Goal: Task Accomplishment & Management: Use online tool/utility

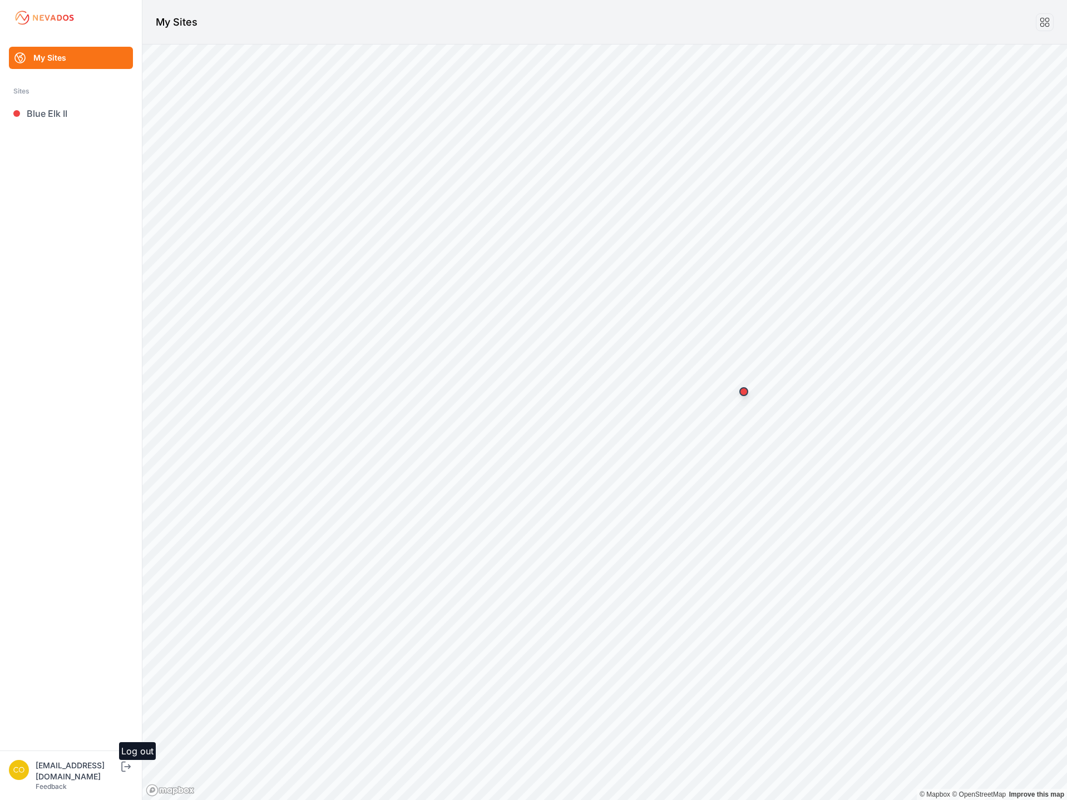
click at [143, 780] on div "My Sites Sites Blue Elk II controlroomoperator@invenergy.com Feedback Log out O…" at bounding box center [533, 400] width 1067 height 800
click at [133, 773] on icon "submit" at bounding box center [126, 766] width 14 height 13
click at [90, 119] on link "[GEOGRAPHIC_DATA]" at bounding box center [71, 113] width 124 height 22
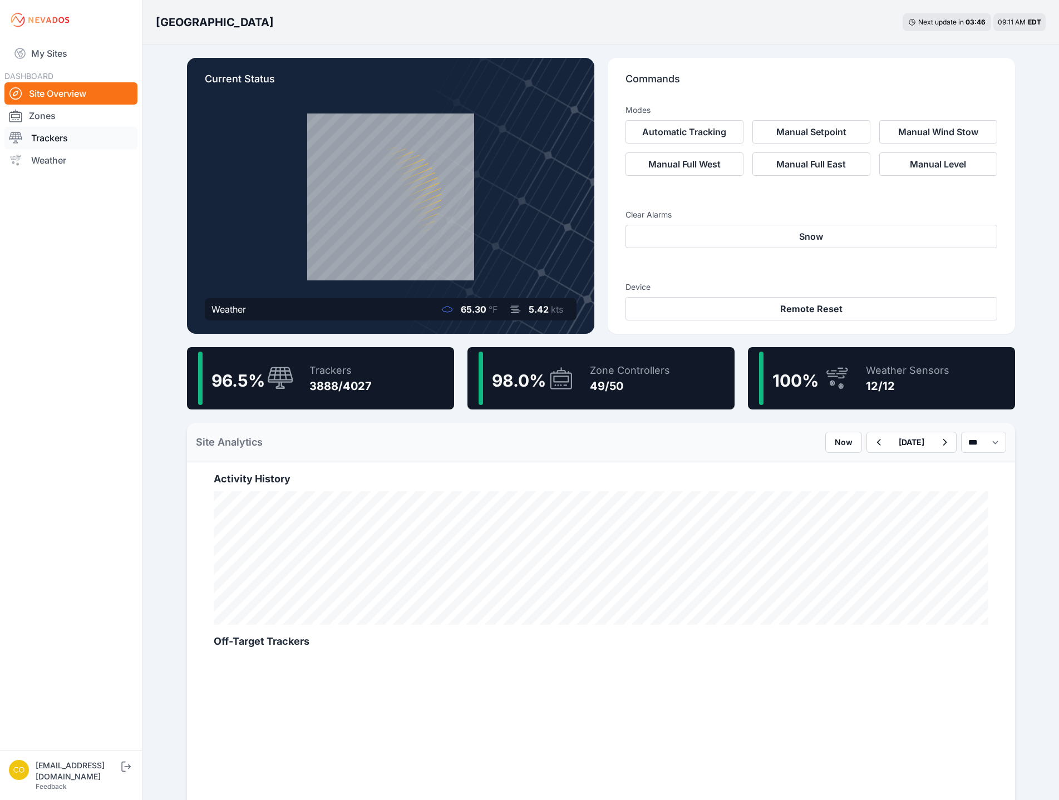
click at [69, 139] on link "Trackers" at bounding box center [70, 138] width 133 height 22
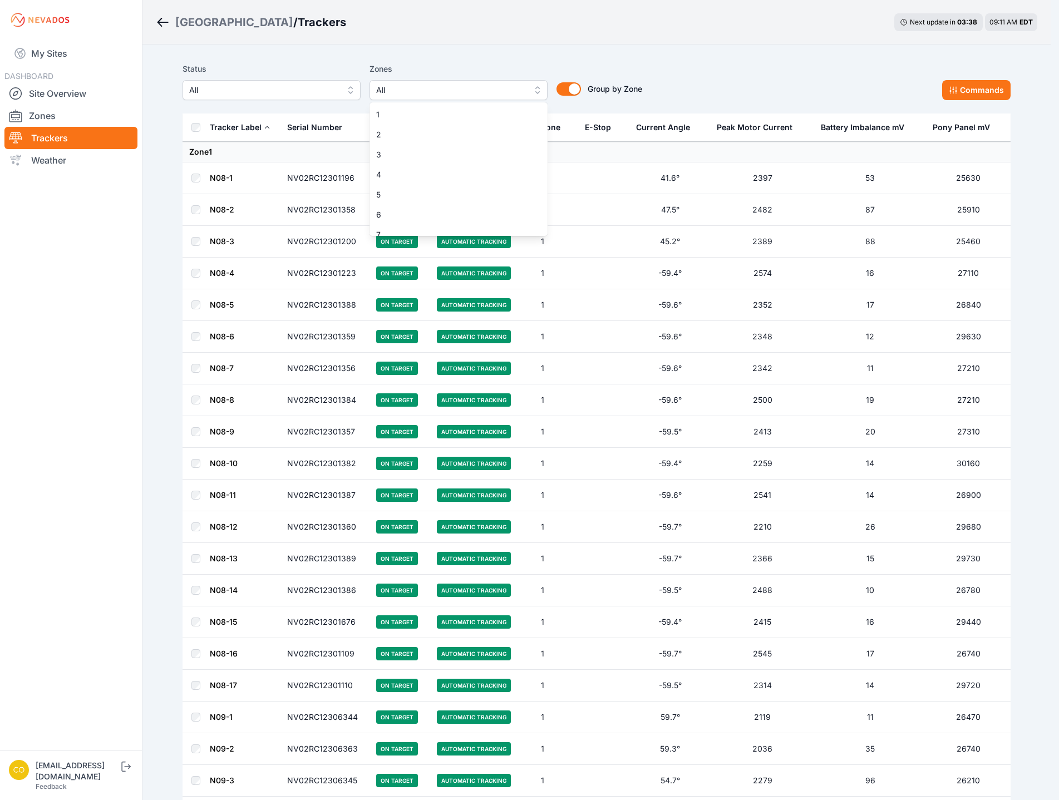
click at [413, 95] on span "All" at bounding box center [450, 89] width 149 height 13
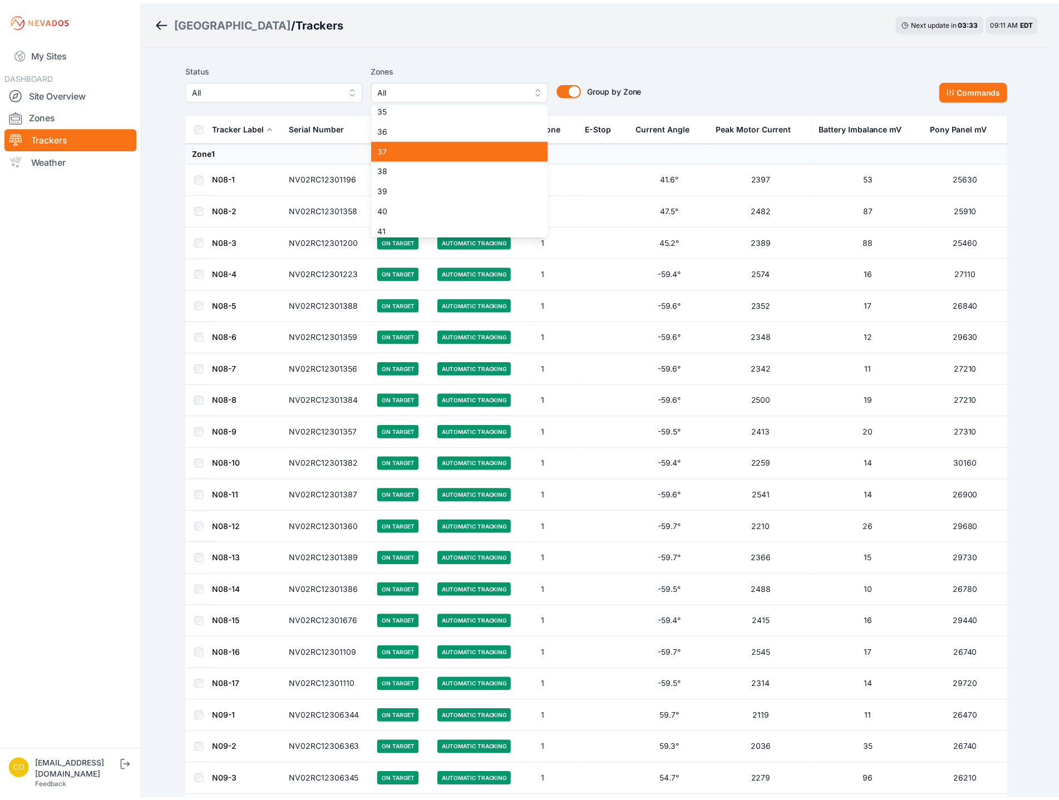
scroll to position [723, 0]
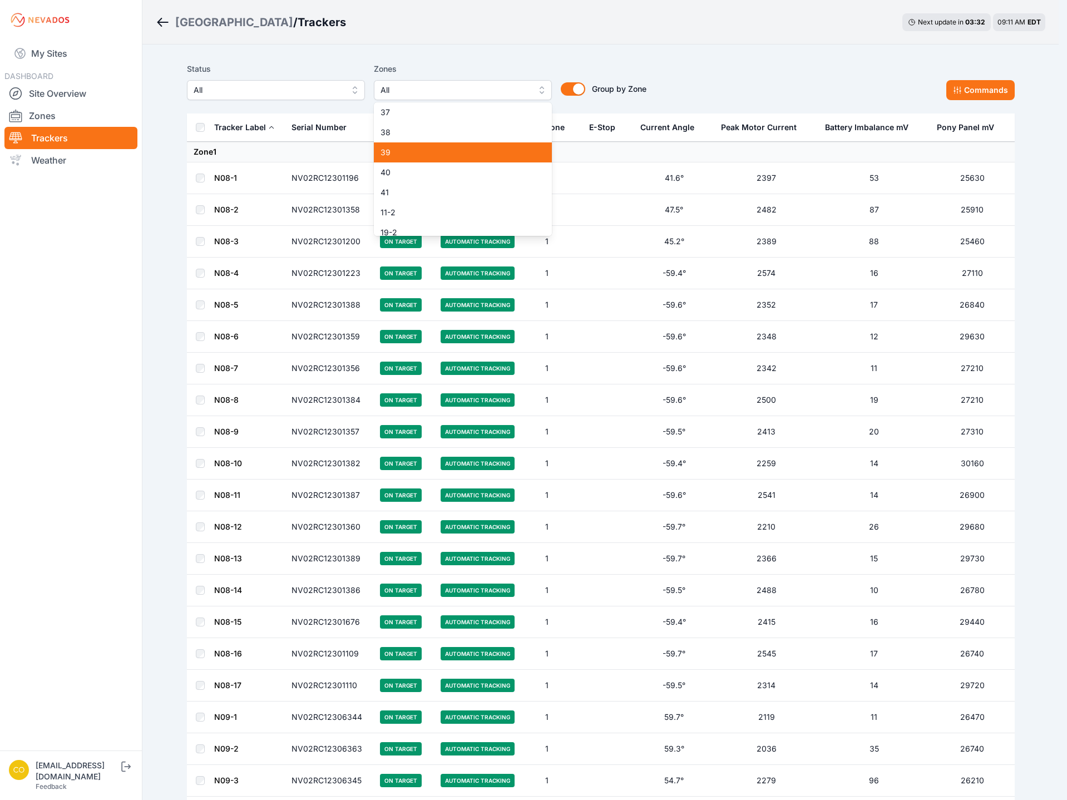
click at [408, 155] on span "39" at bounding box center [456, 152] width 151 height 11
click at [407, 178] on div "40" at bounding box center [463, 172] width 178 height 20
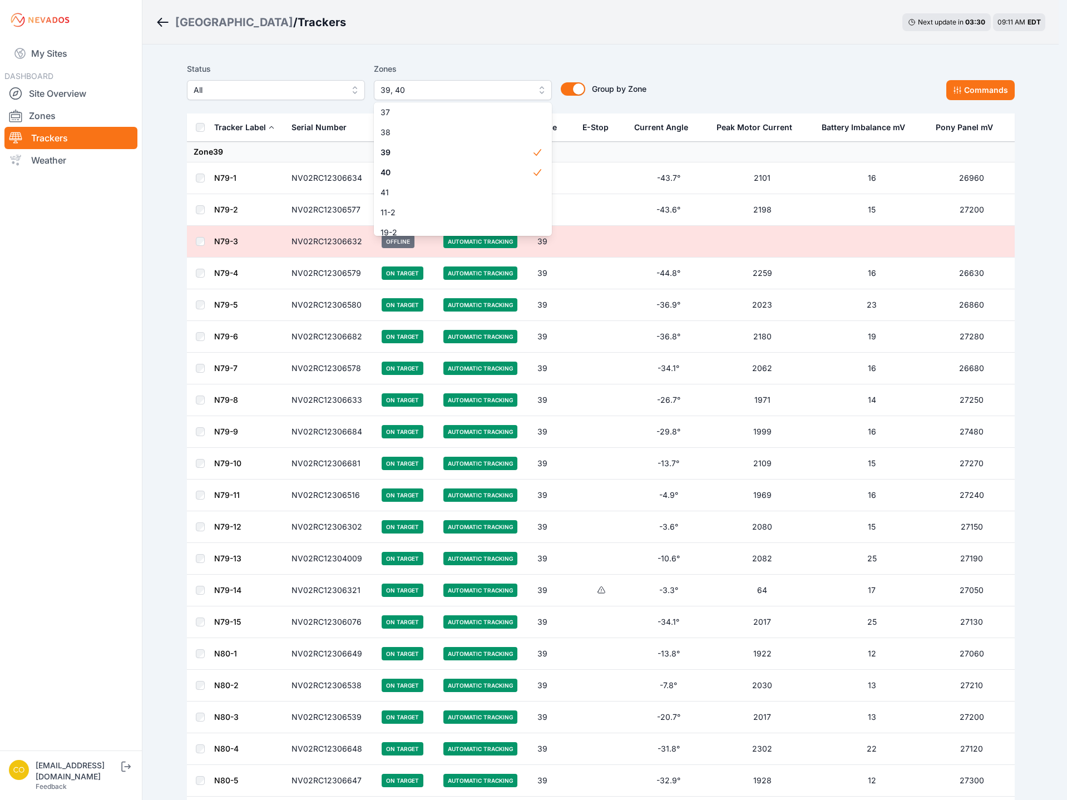
click at [742, 67] on div "Status All Zones 39, 40 1 2 3 4 5 6 7 8 9 10 11 12 13 14 15 16 17 18 19 20 21 2…" at bounding box center [601, 81] width 828 height 38
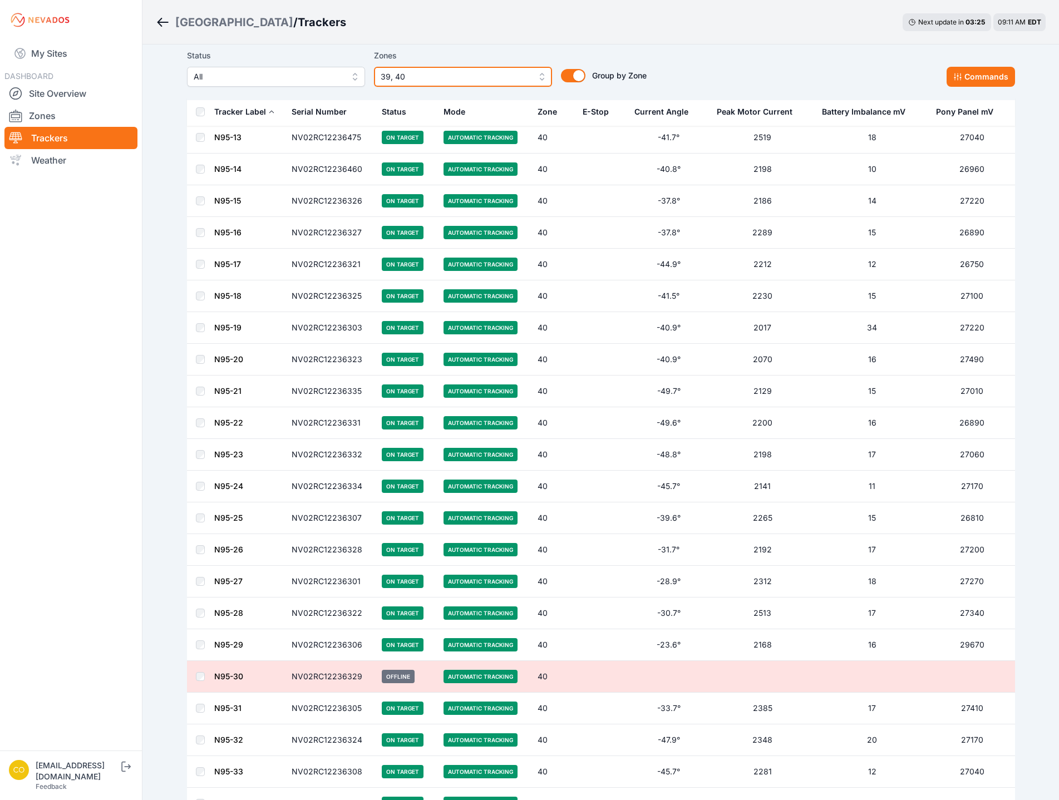
scroll to position [5853, 0]
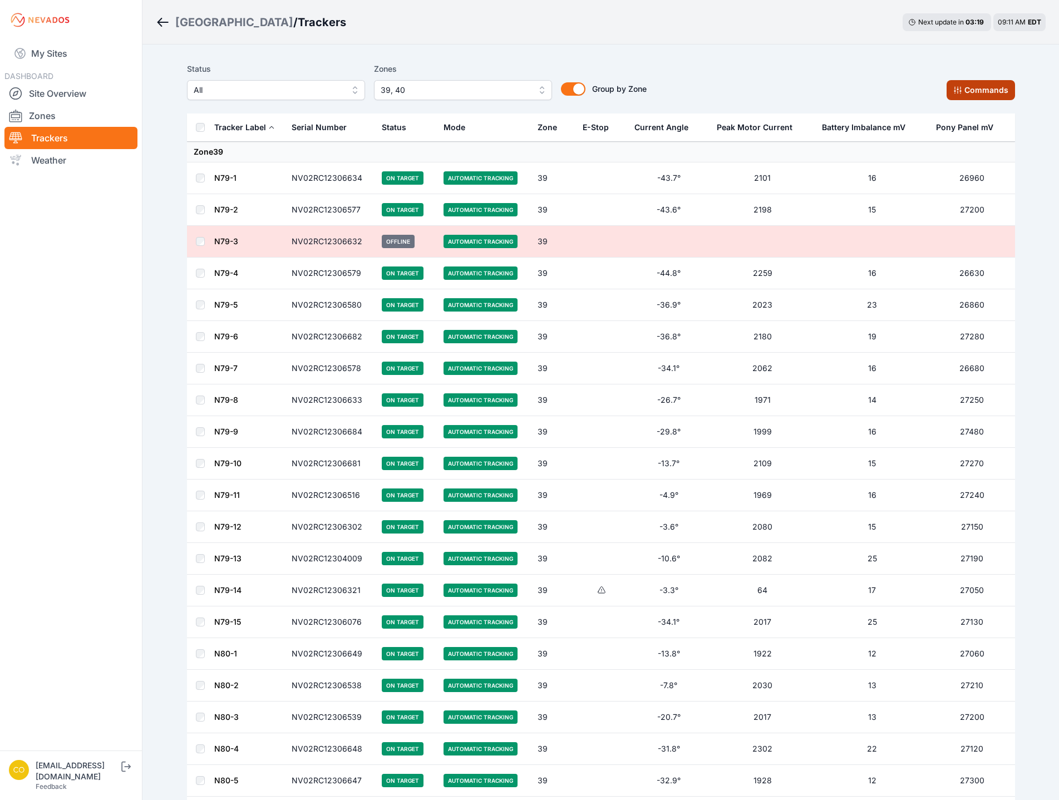
click at [995, 88] on button "Commands" at bounding box center [980, 90] width 68 height 20
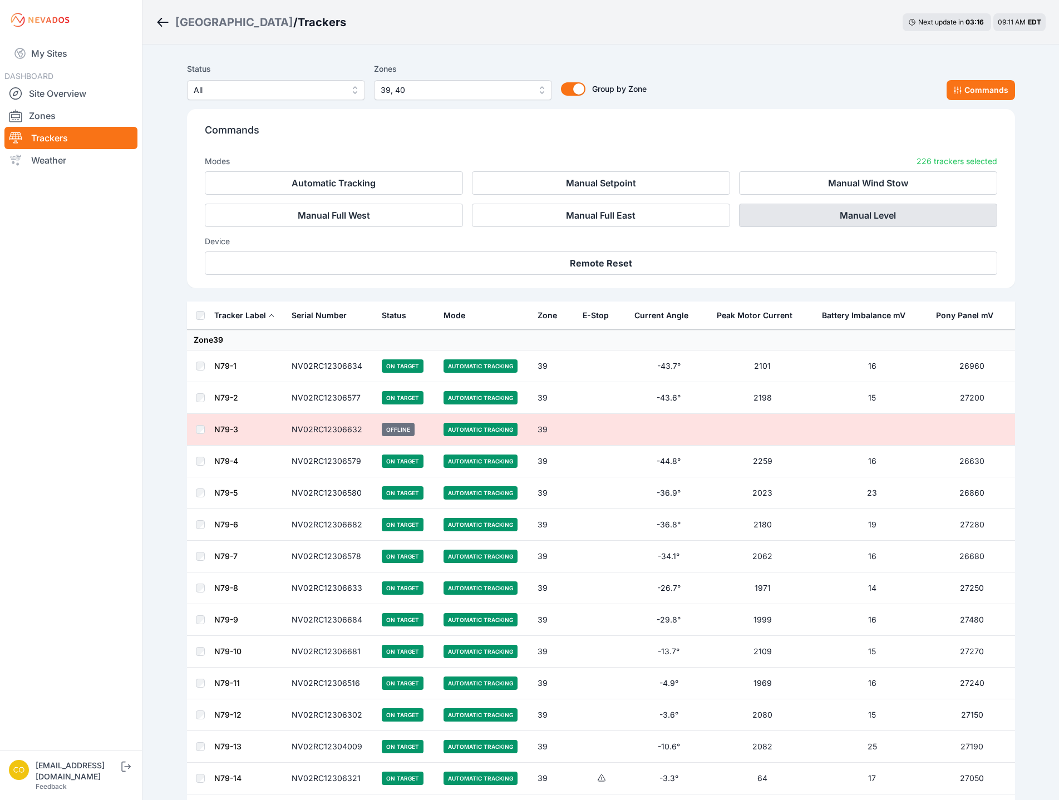
click at [861, 221] on button "Manual Level" at bounding box center [868, 215] width 258 height 23
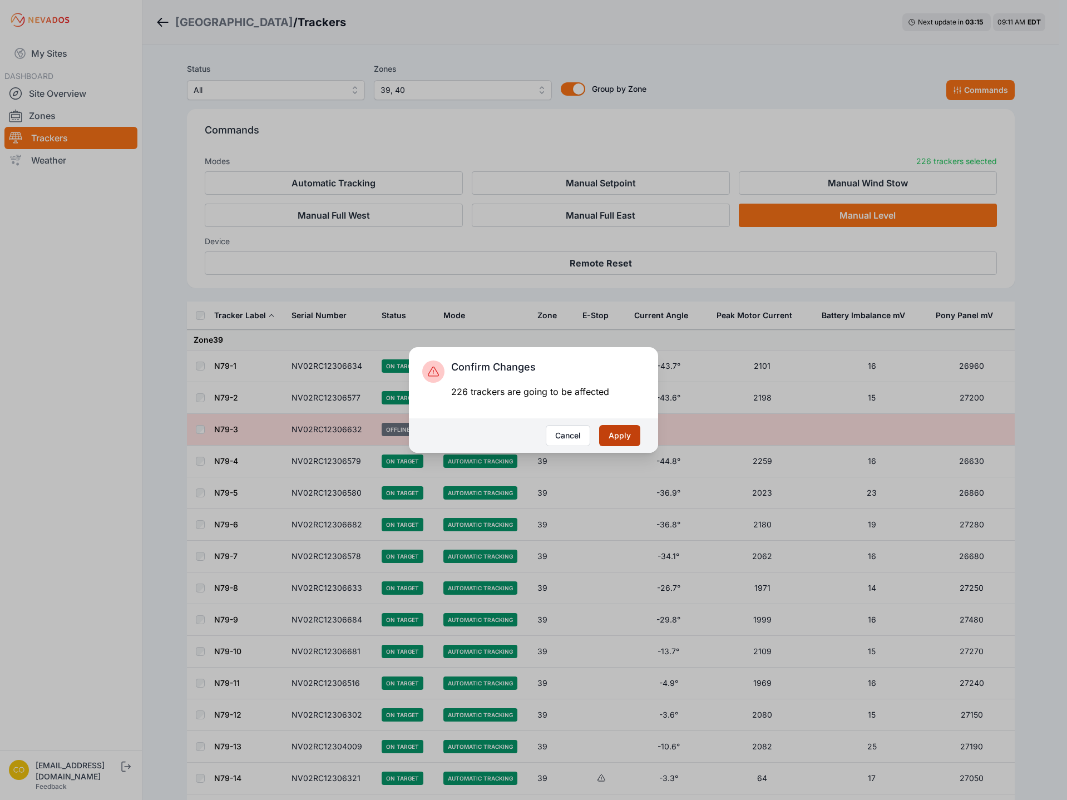
click at [630, 432] on button "Apply" at bounding box center [619, 435] width 41 height 21
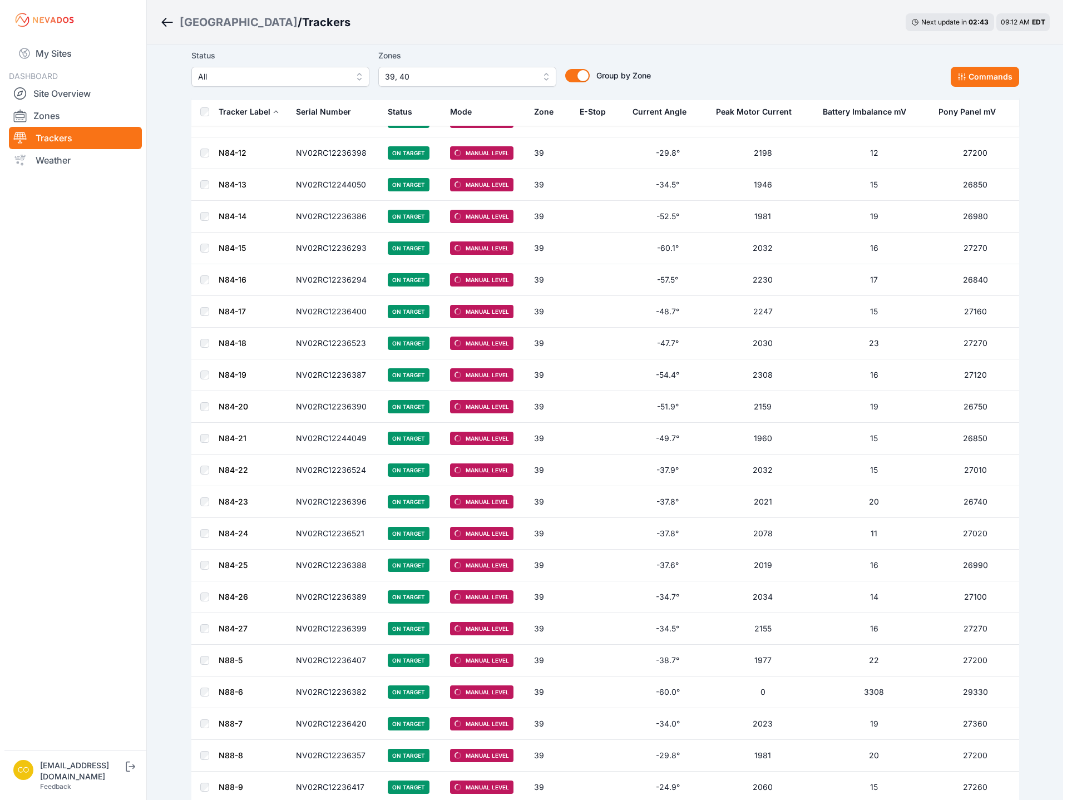
scroll to position [2601, 0]
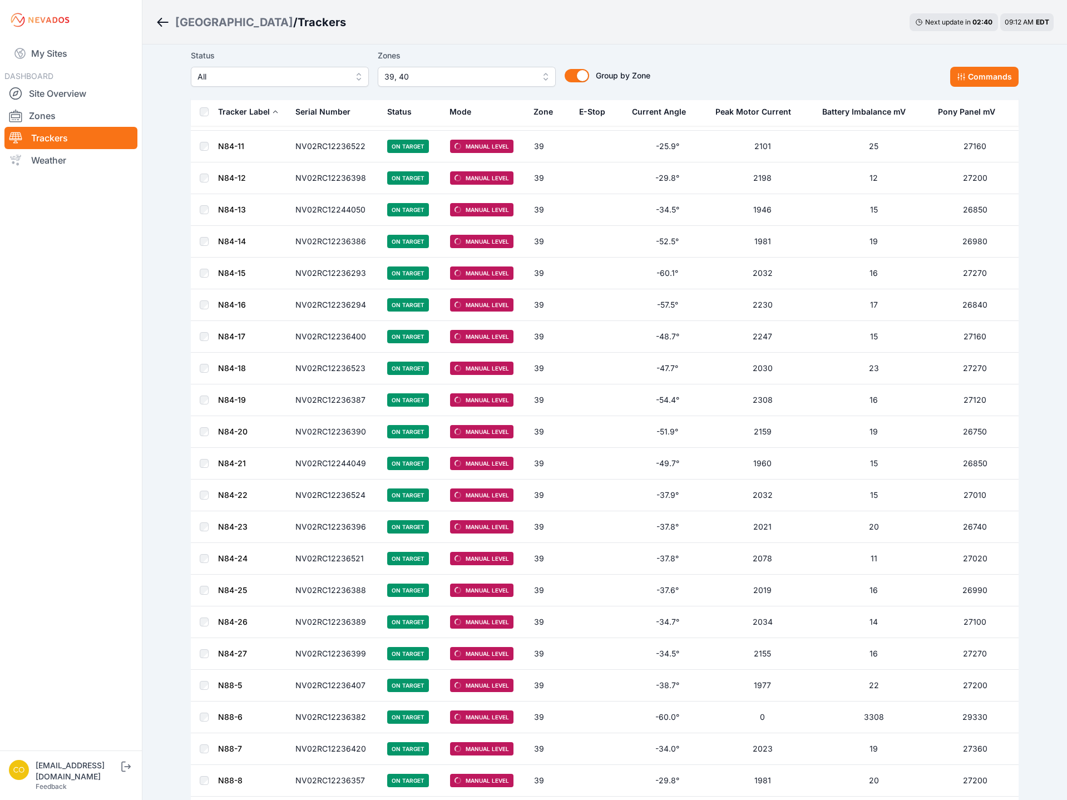
click at [435, 79] on span "39, 40" at bounding box center [458, 76] width 149 height 13
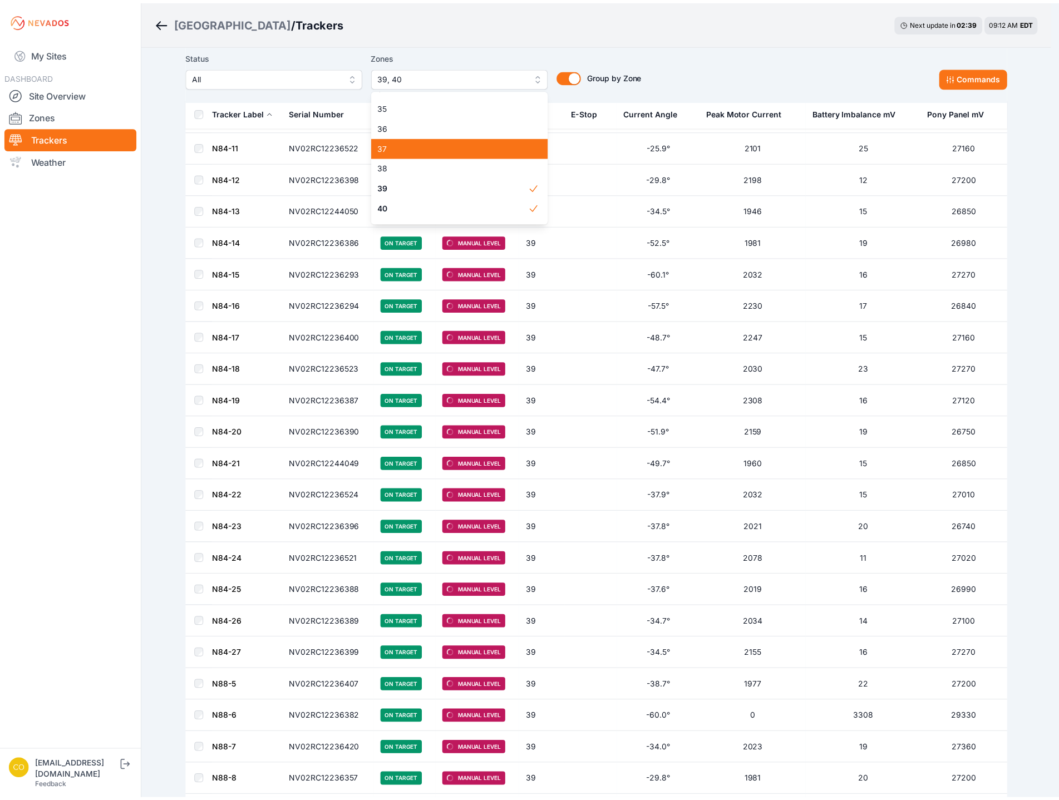
scroll to position [706, 0]
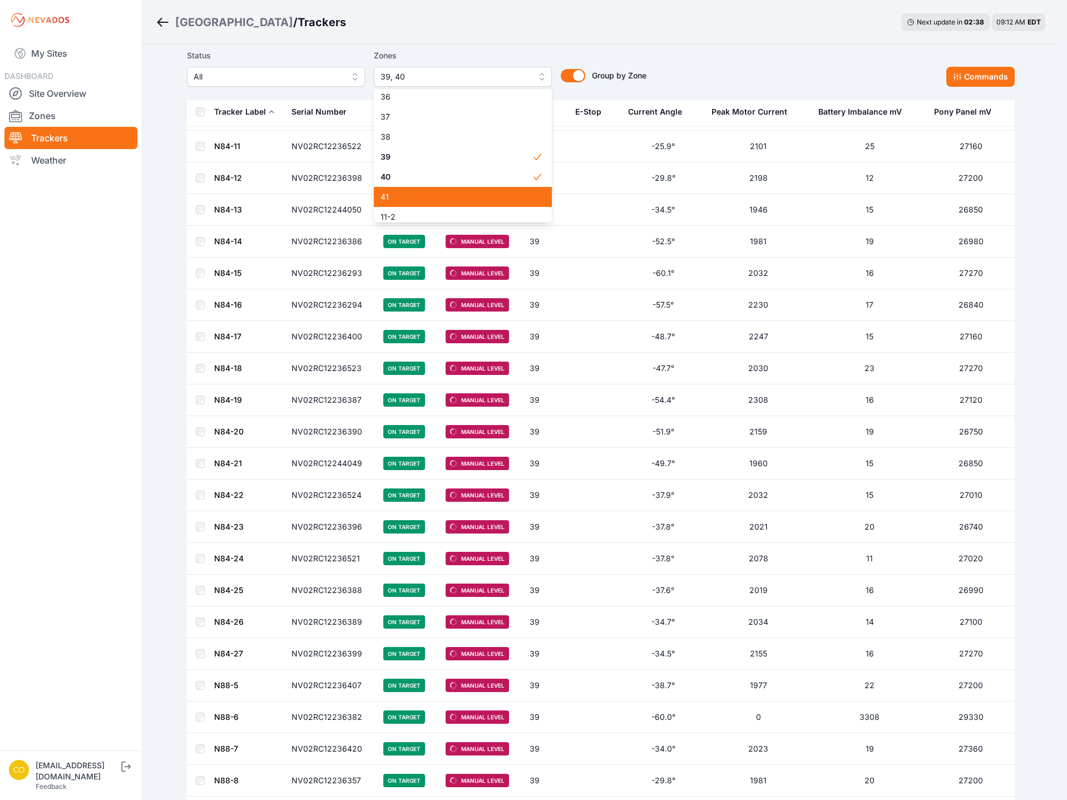
click at [426, 197] on span "41" at bounding box center [456, 196] width 151 height 11
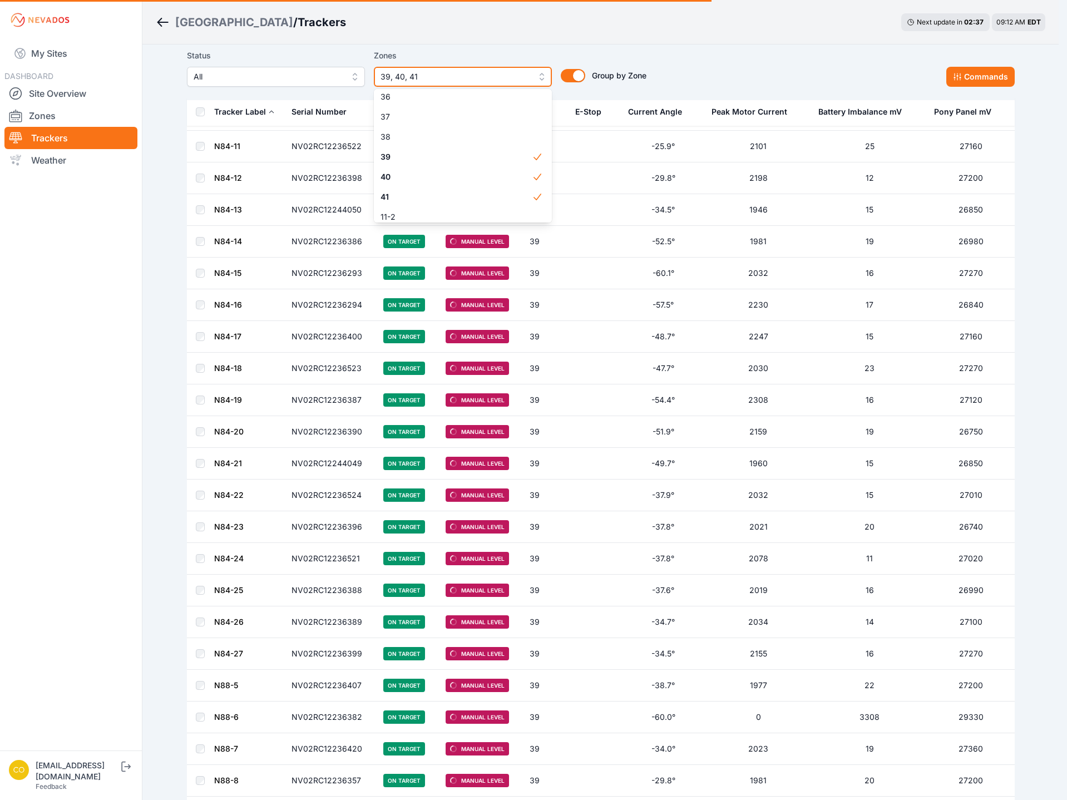
click at [460, 76] on span "39, 40, 41" at bounding box center [455, 76] width 149 height 13
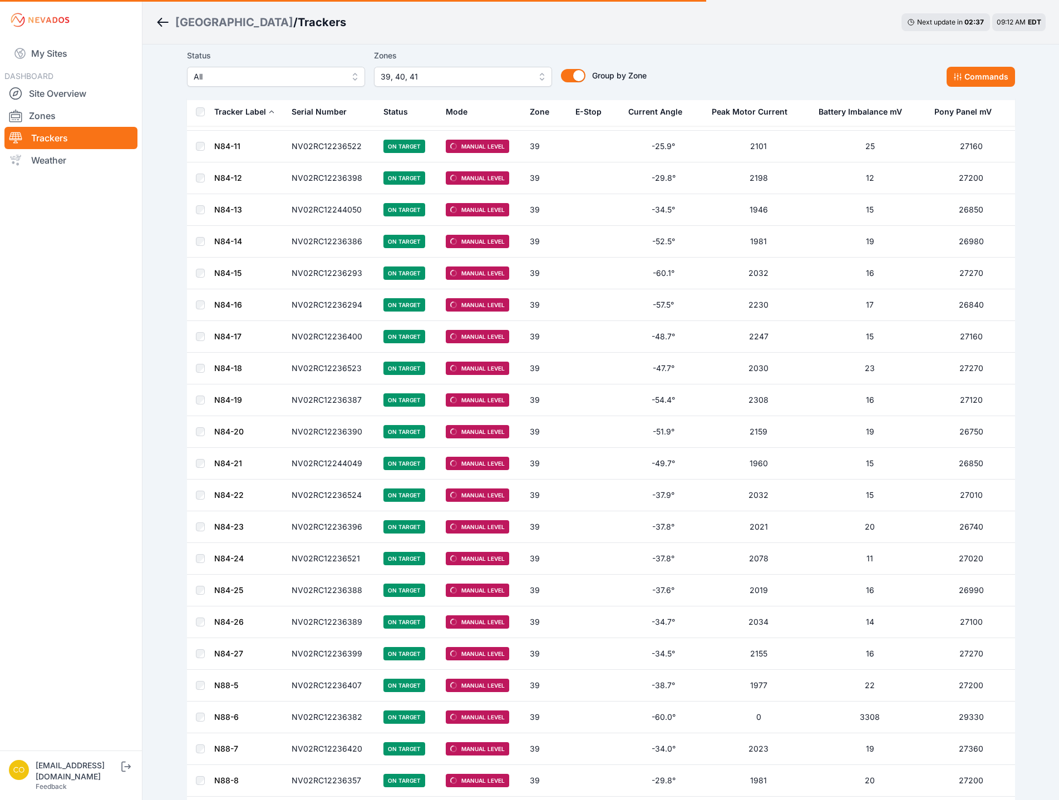
click at [460, 76] on div "Zones 39, 40, 41" at bounding box center [463, 68] width 178 height 38
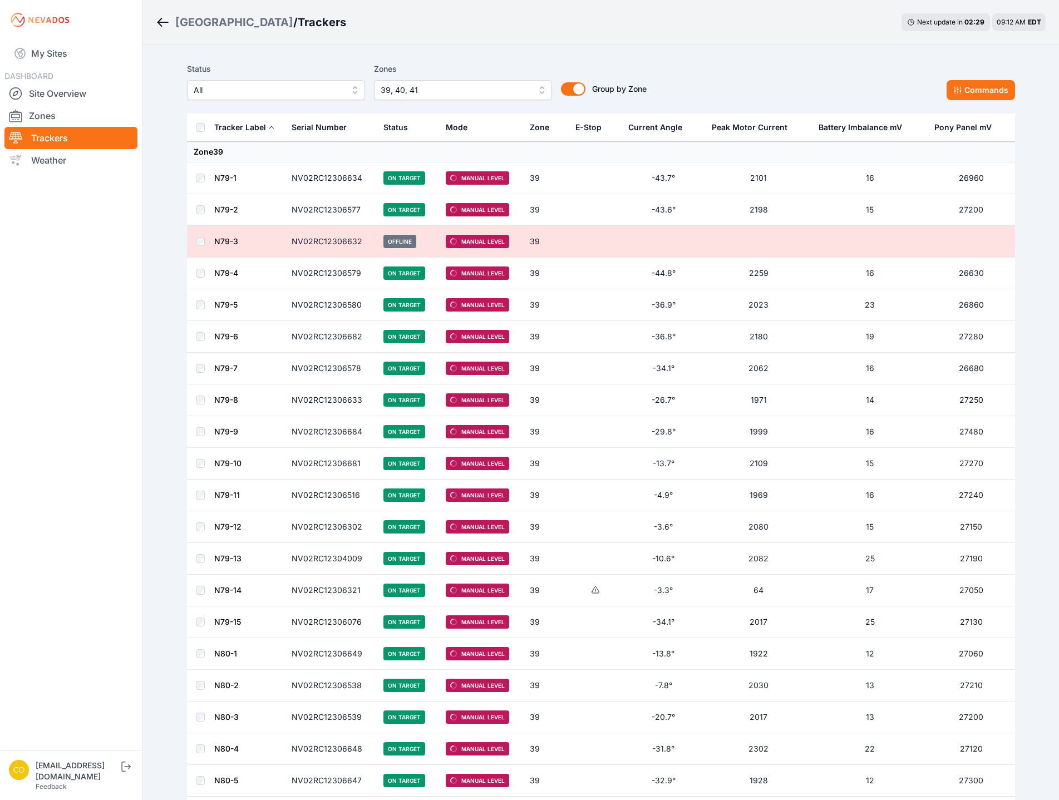
click at [451, 91] on span "39, 40, 41" at bounding box center [455, 89] width 149 height 13
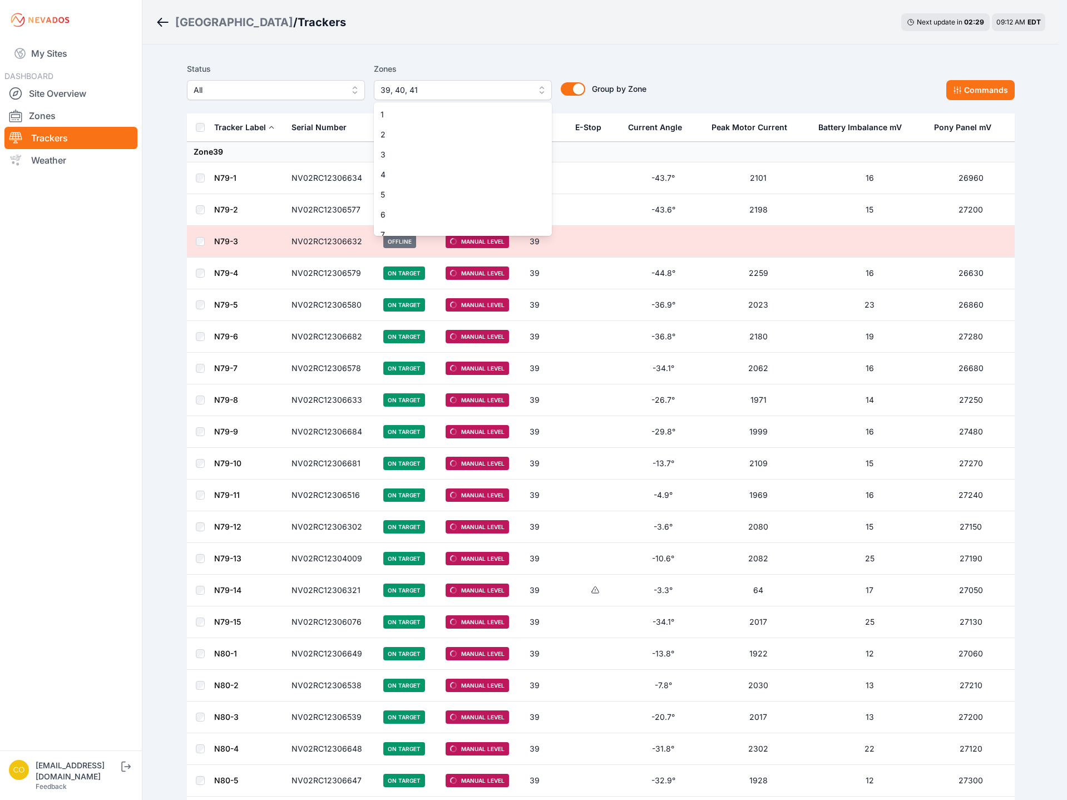
scroll to position [650, 0]
click at [410, 232] on div "39" at bounding box center [463, 226] width 178 height 20
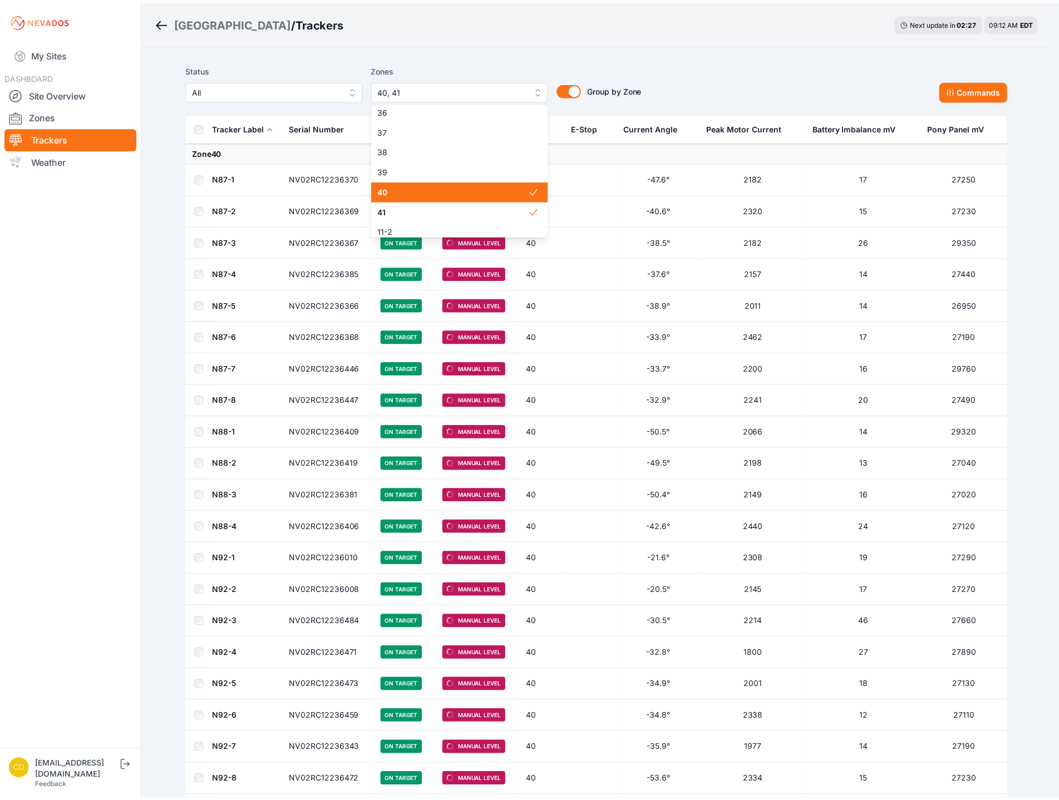
scroll to position [706, 0]
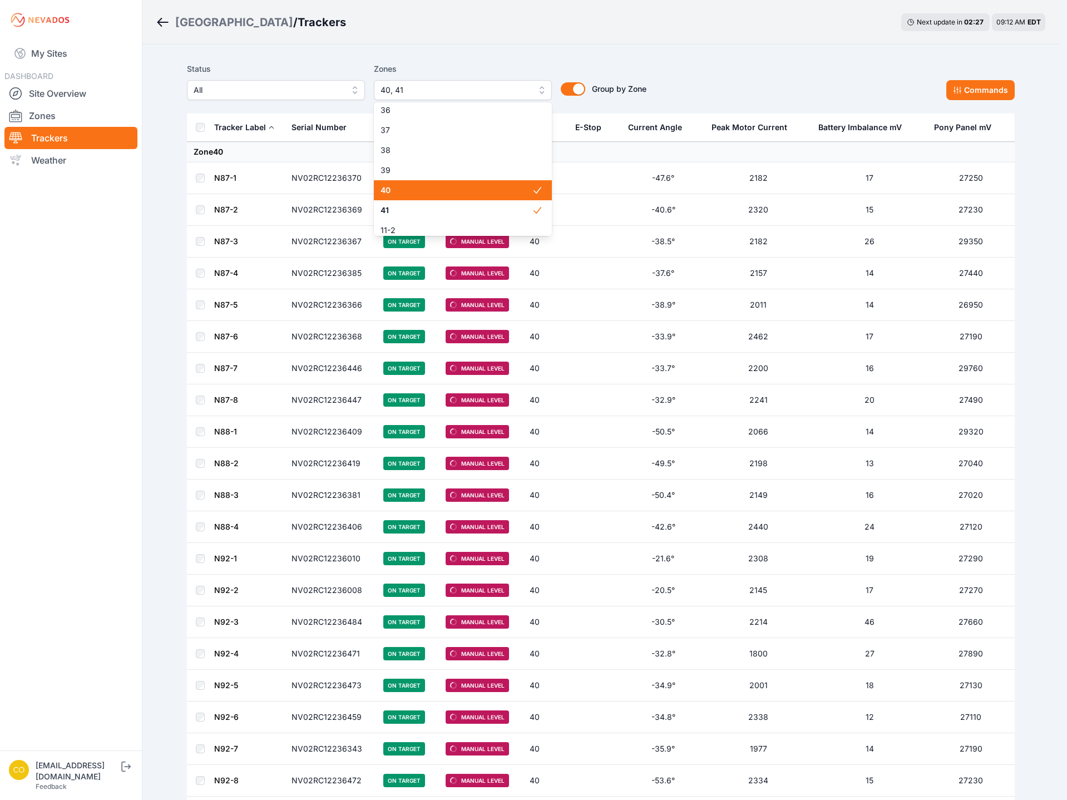
click at [425, 193] on span "40" at bounding box center [456, 190] width 151 height 11
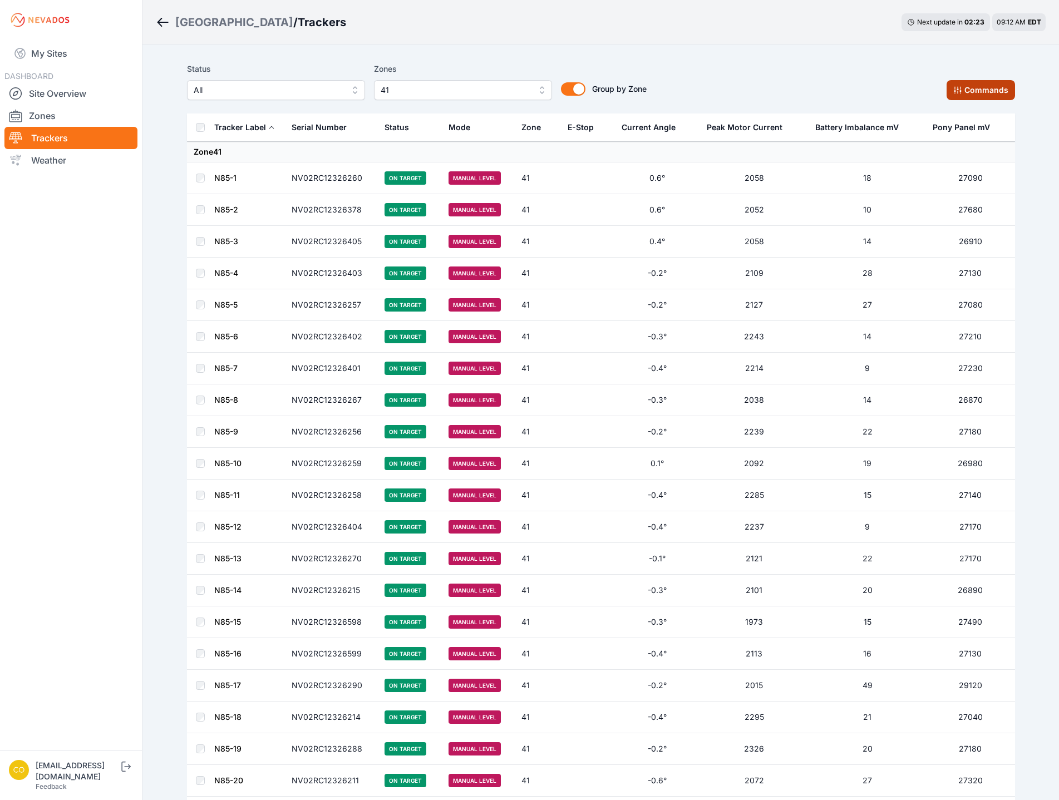
click at [963, 81] on div "Status All Zones 41 Group by Zone Group by Zone Commands" at bounding box center [601, 81] width 828 height 38
click at [957, 82] on button "Commands" at bounding box center [980, 90] width 68 height 20
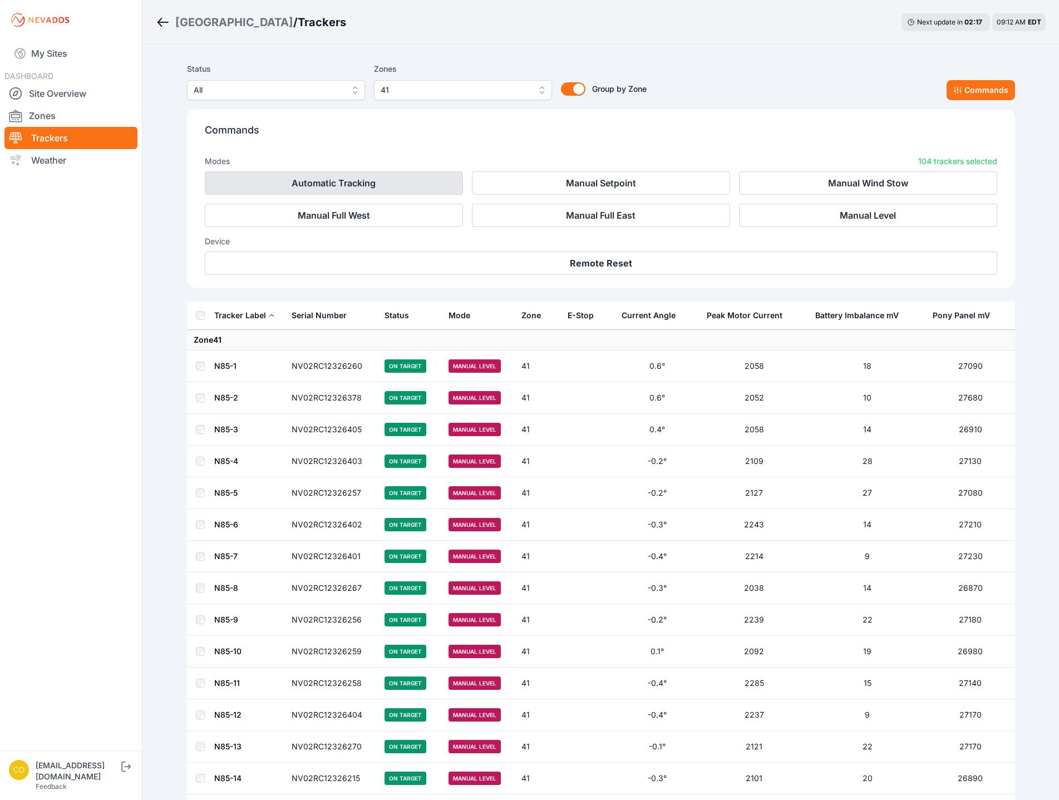
click at [417, 182] on button "Automatic Tracking" at bounding box center [334, 182] width 258 height 23
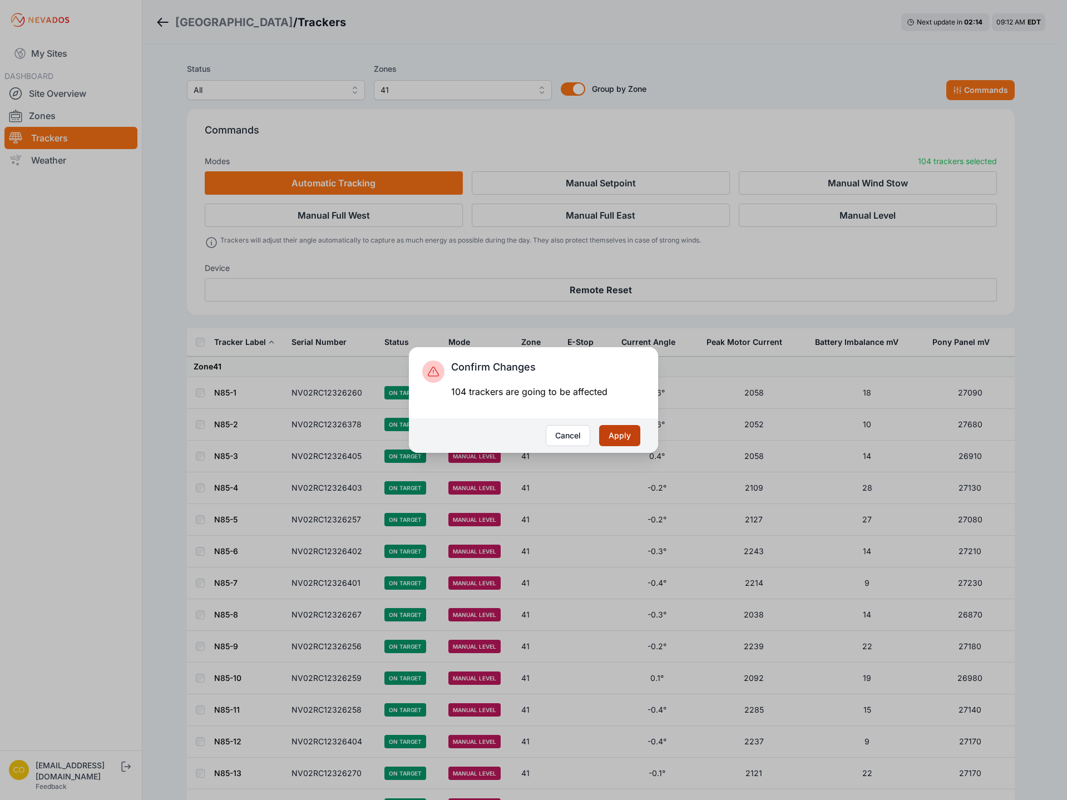
click at [630, 438] on button "Apply" at bounding box center [619, 435] width 41 height 21
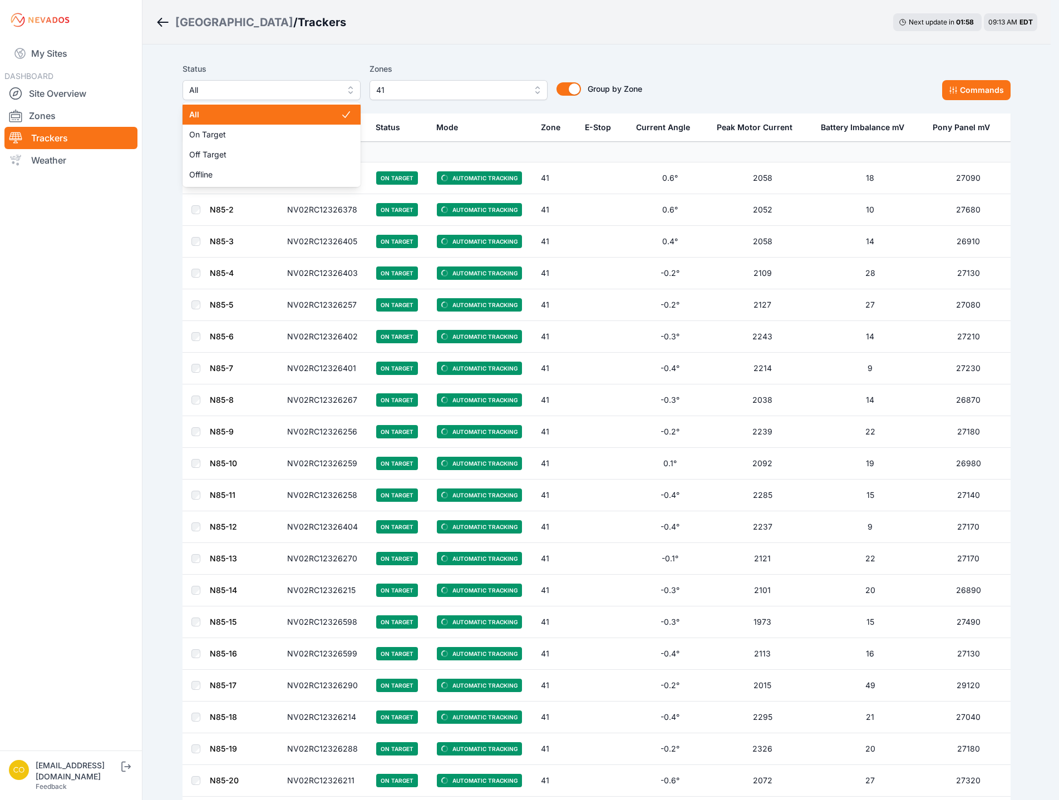
click at [338, 96] on span "All" at bounding box center [263, 89] width 149 height 13
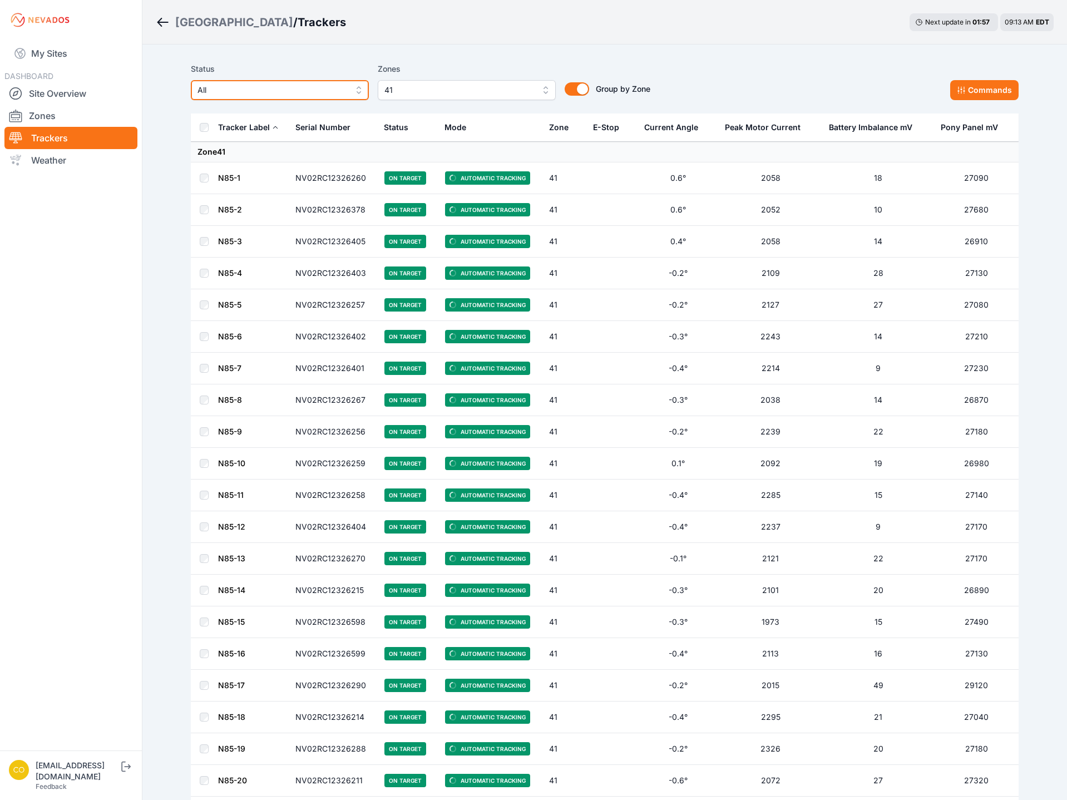
click at [338, 95] on span "All" at bounding box center [272, 89] width 149 height 13
